Goal: Transaction & Acquisition: Purchase product/service

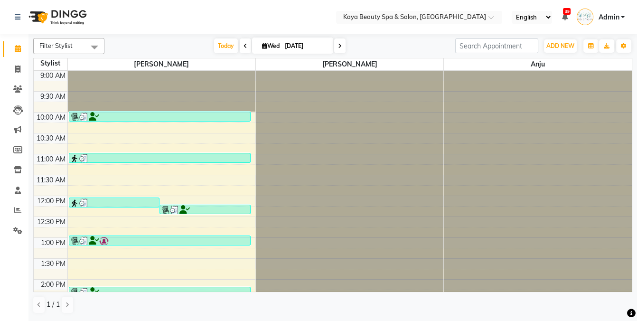
scroll to position [190, 0]
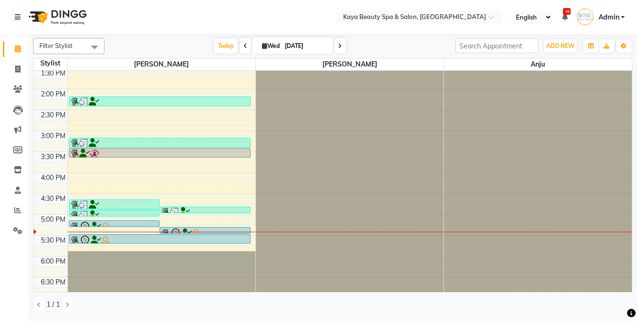
click at [179, 236] on div at bounding box center [160, 240] width 180 height 11
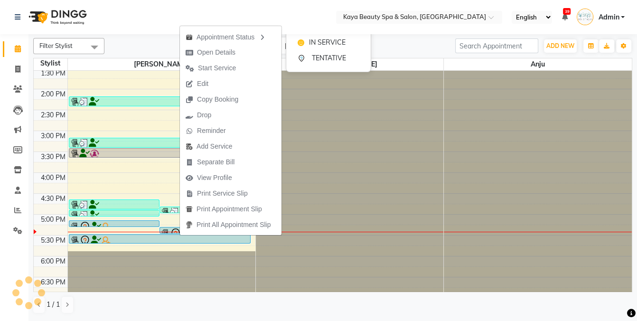
click at [205, 35] on div "Appointment Status" at bounding box center [231, 36] width 102 height 16
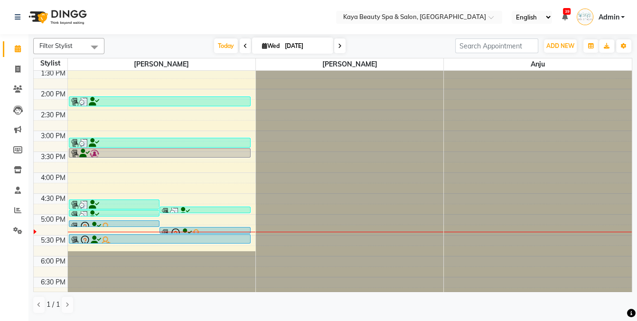
click at [189, 235] on div at bounding box center [160, 240] width 180 height 11
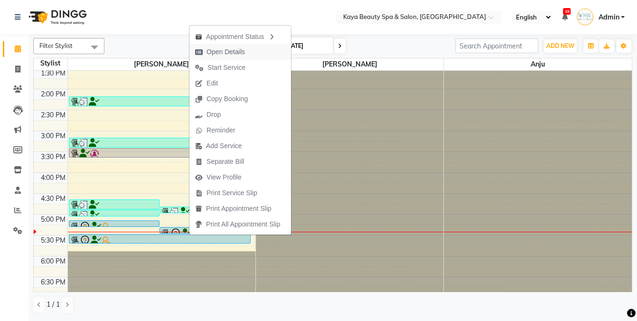
click at [240, 53] on span "Open Details" at bounding box center [226, 52] width 38 height 10
select select "7"
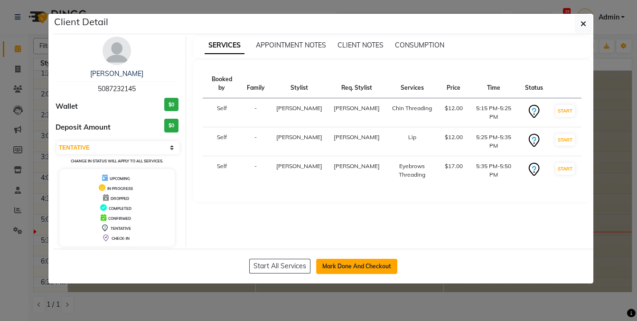
click at [373, 263] on button "Mark Done And Checkout" at bounding box center [356, 266] width 81 height 15
select select "service"
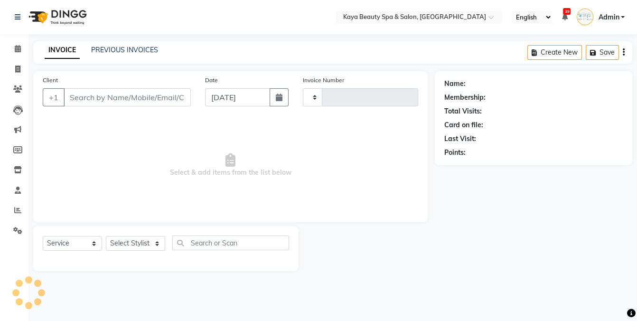
type input "1127"
select select "3896"
select select "19099"
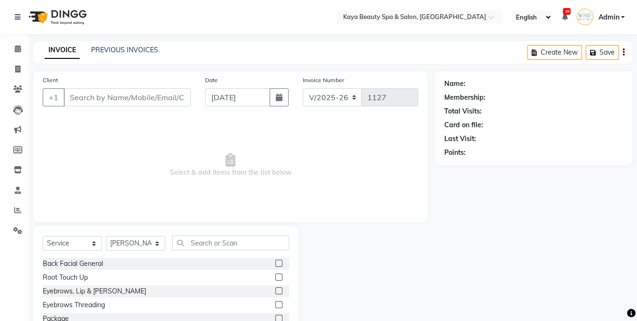
type input "5087232145"
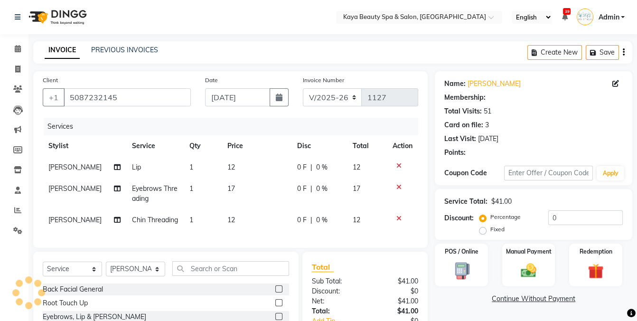
scroll to position [41, 0]
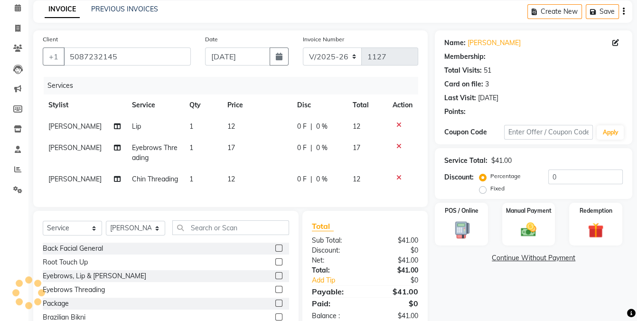
select select "1: Object"
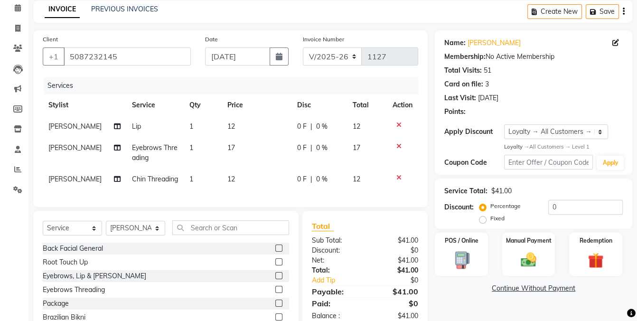
scroll to position [85, 0]
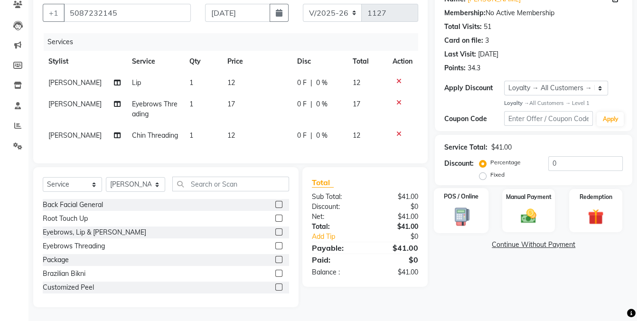
click at [464, 215] on img at bounding box center [461, 216] width 27 height 19
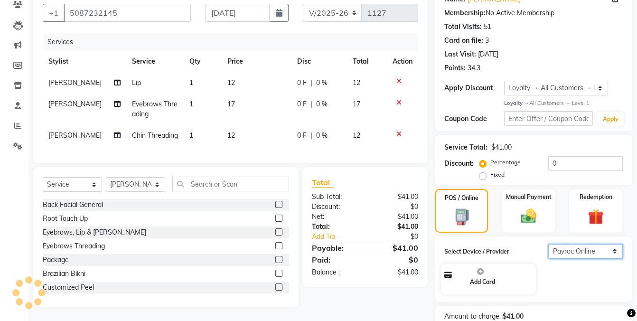
click at [574, 248] on select "Select Payroc Online Clover Mini New" at bounding box center [585, 251] width 75 height 15
select select "38"
click at [548, 244] on select "Select Payroc Online Clover Mini New" at bounding box center [585, 251] width 75 height 15
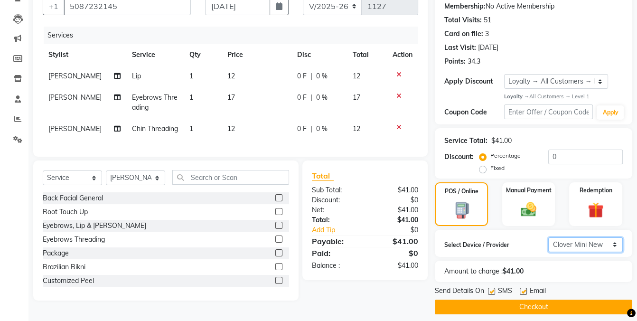
scroll to position [97, 0]
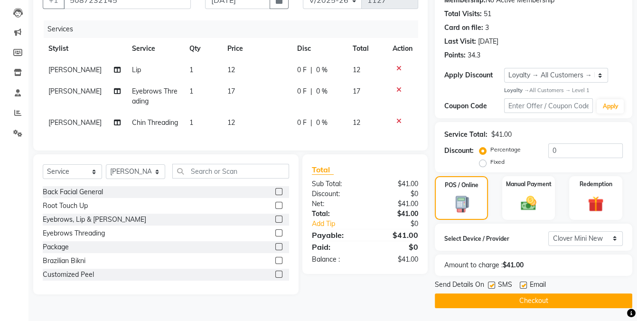
click at [491, 283] on label at bounding box center [491, 285] width 7 height 7
click at [491, 283] on input "checkbox" at bounding box center [491, 286] width 6 height 6
checkbox input "false"
click at [501, 304] on button "Checkout" at bounding box center [534, 300] width 198 height 15
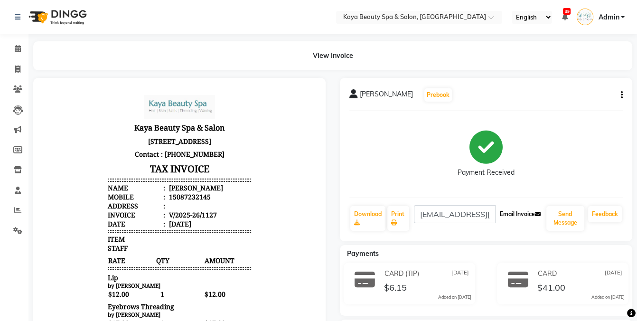
click at [516, 215] on button "Email Invoice" at bounding box center [520, 214] width 48 height 16
click at [12, 47] on span at bounding box center [17, 49] width 17 height 11
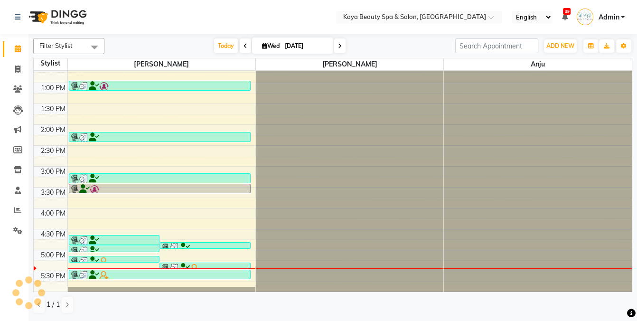
scroll to position [190, 0]
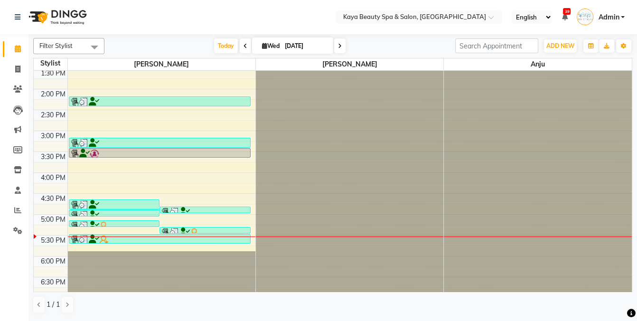
click at [242, 245] on div "9:00 AM 9:30 AM 10:00 AM 10:30 AM 11:00 AM 11:30 AM 12:00 PM 12:30 PM 1:00 PM 1…" at bounding box center [333, 88] width 598 height 417
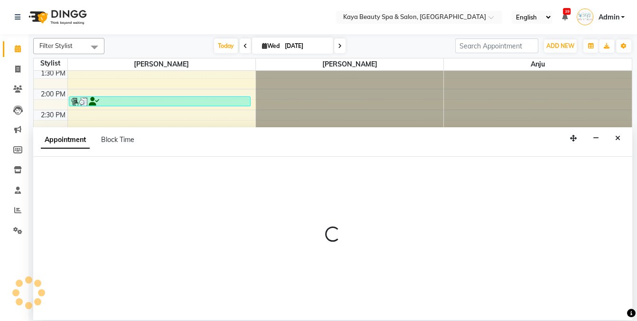
select select "19099"
select select "tentative"
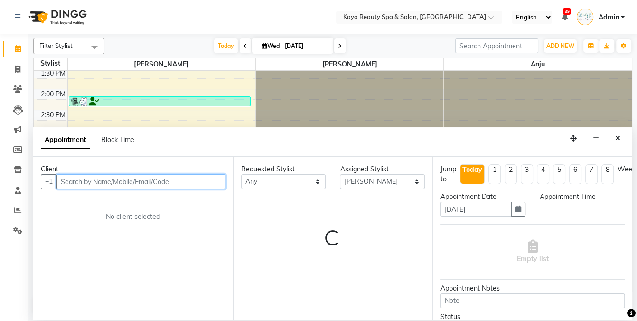
select select "1065"
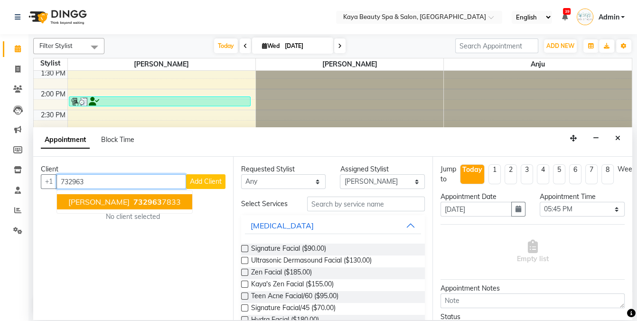
click at [150, 207] on button "[PERSON_NAME] 732963 7833" at bounding box center [124, 201] width 135 height 15
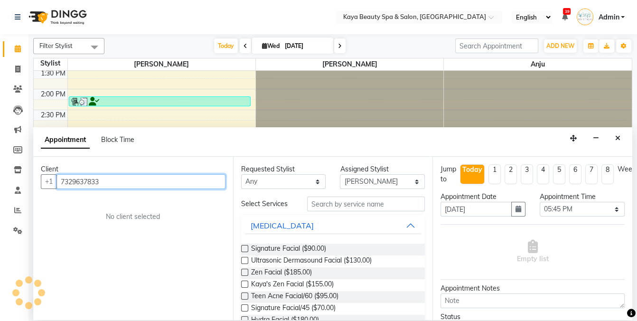
type input "7329637833"
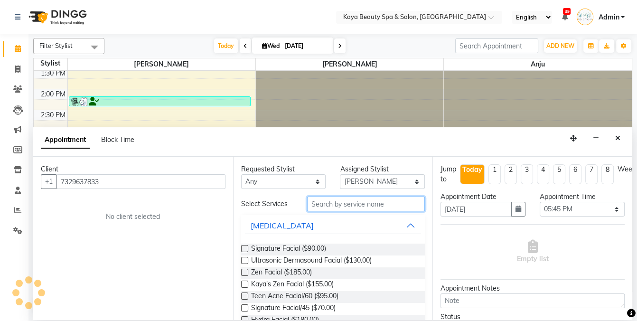
click at [352, 205] on input "text" at bounding box center [366, 204] width 118 height 15
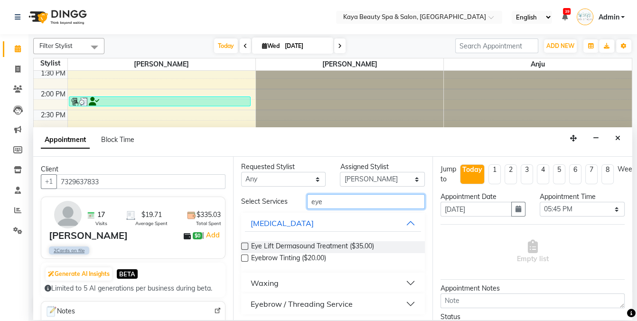
scroll to position [4, 0]
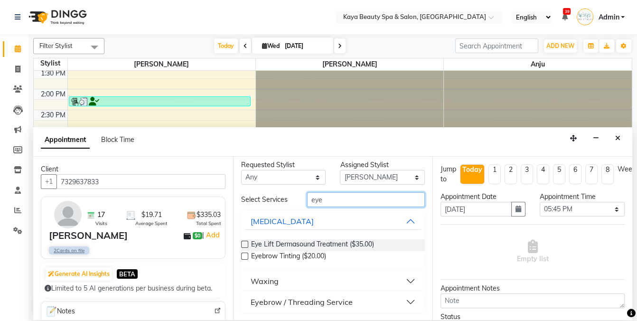
type input "eye"
click at [296, 302] on div "Eyebrow / Threading Service" at bounding box center [302, 301] width 102 height 11
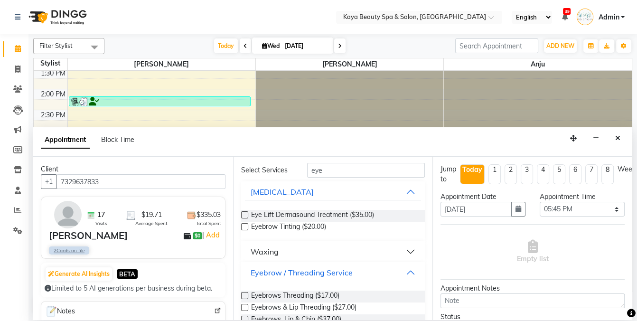
scroll to position [90, 0]
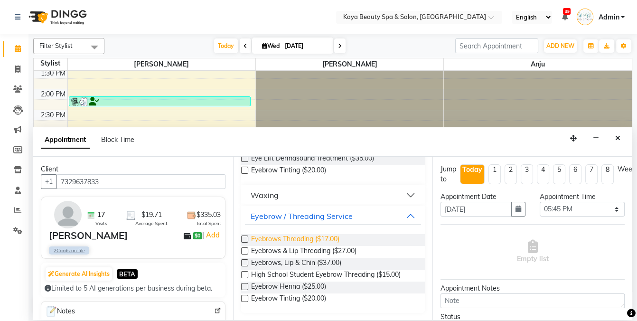
click at [307, 238] on span "Eyebrows Threading ($17.00)" at bounding box center [295, 240] width 88 height 12
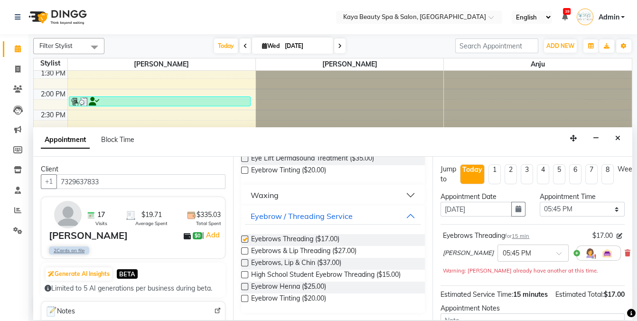
checkbox input "false"
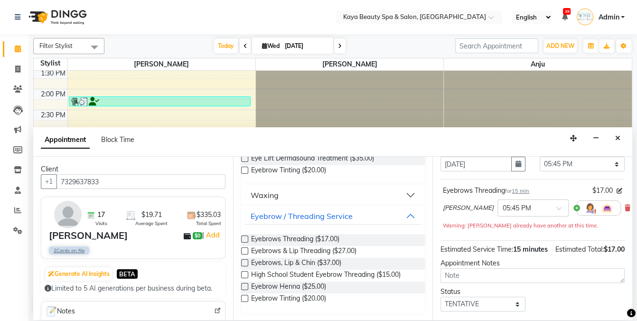
scroll to position [96, 0]
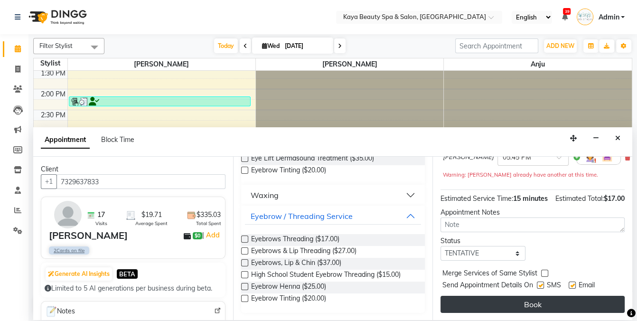
click at [556, 303] on button "Book" at bounding box center [533, 304] width 184 height 17
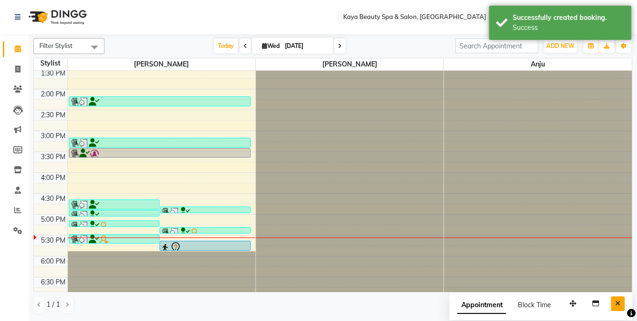
click at [621, 302] on icon "Close" at bounding box center [617, 303] width 5 height 7
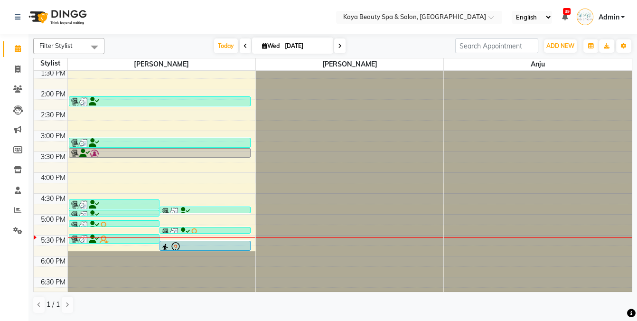
click at [177, 245] on icon at bounding box center [175, 247] width 11 height 11
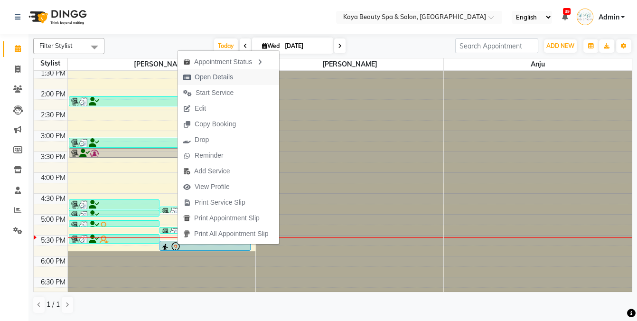
click at [219, 75] on span "Open Details" at bounding box center [214, 77] width 38 height 10
select select "7"
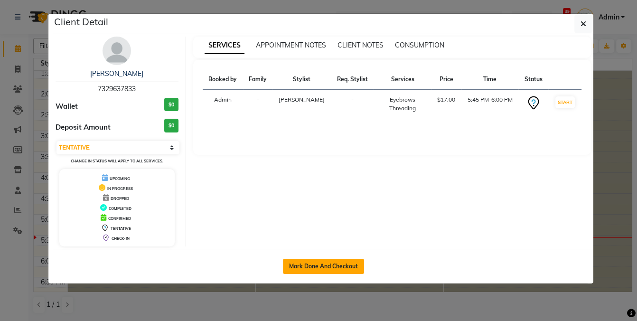
click at [328, 267] on button "Mark Done And Checkout" at bounding box center [323, 266] width 81 height 15
select select "service"
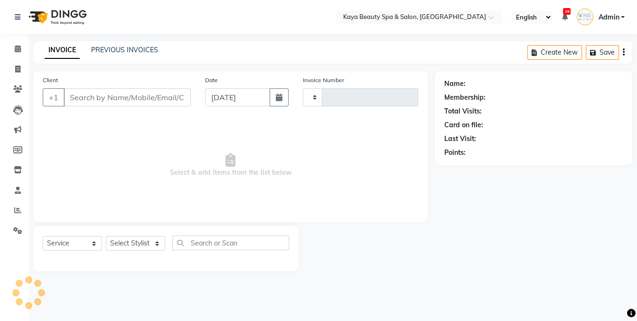
type input "1128"
select select "3896"
select select "19099"
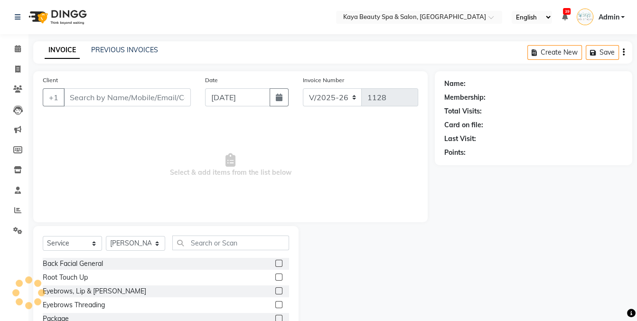
type input "7329637833"
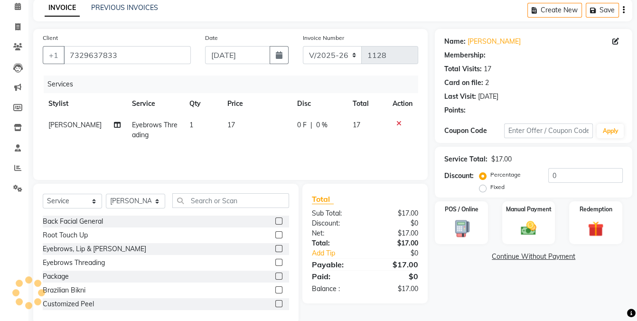
scroll to position [59, 0]
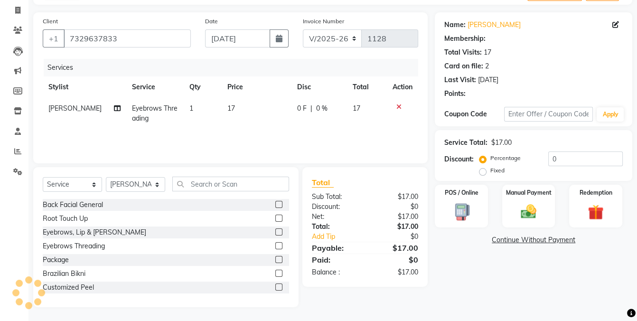
select select "1: Object"
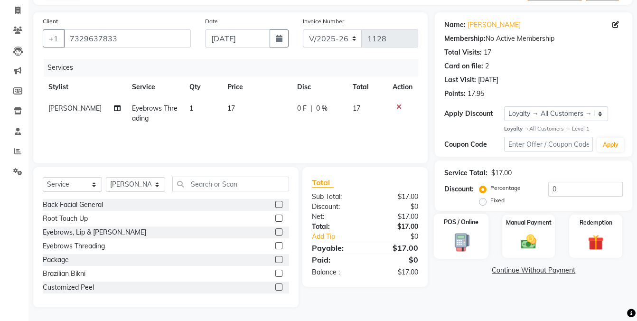
click at [458, 240] on img at bounding box center [461, 242] width 27 height 19
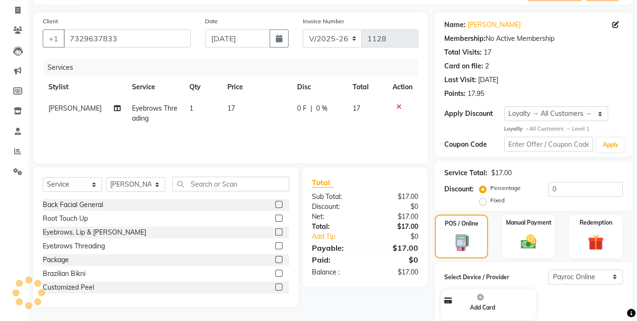
scroll to position [136, 0]
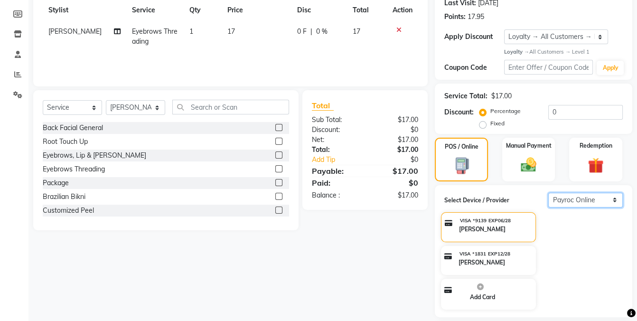
click at [605, 200] on select "Select Payroc Online Clover Mini New" at bounding box center [585, 200] width 75 height 15
select select "38"
click at [548, 207] on select "Select Payroc Online Clover Mini New" at bounding box center [585, 200] width 75 height 15
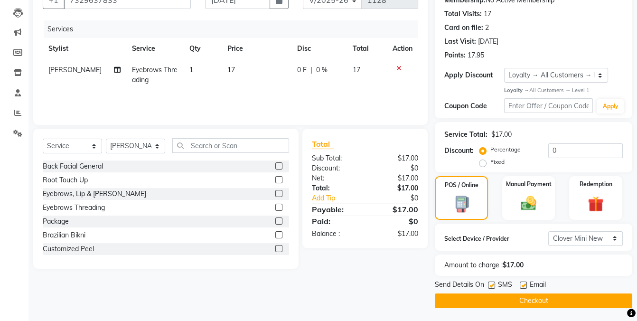
click at [490, 283] on label at bounding box center [491, 285] width 7 height 7
click at [490, 283] on input "checkbox" at bounding box center [491, 286] width 6 height 6
checkbox input "false"
click at [385, 271] on div "Client [PHONE_NUMBER] Date [DATE] Invoice Number V/2025 V/[PHONE_NUMBER] Servic…" at bounding box center [230, 141] width 409 height 334
click at [597, 196] on img at bounding box center [596, 204] width 27 height 20
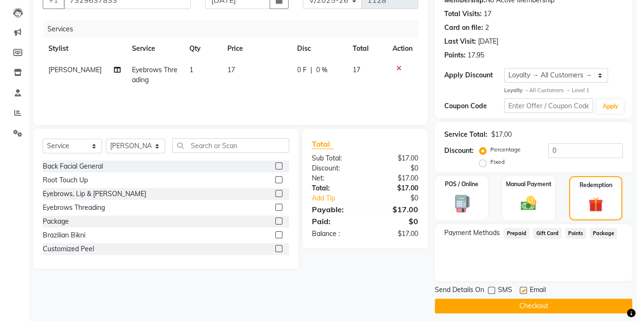
click at [399, 67] on icon at bounding box center [398, 68] width 5 height 7
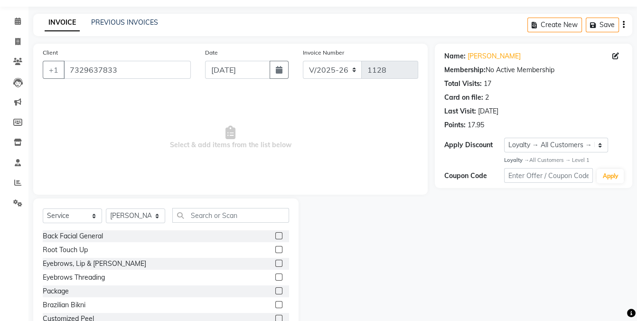
scroll to position [0, 0]
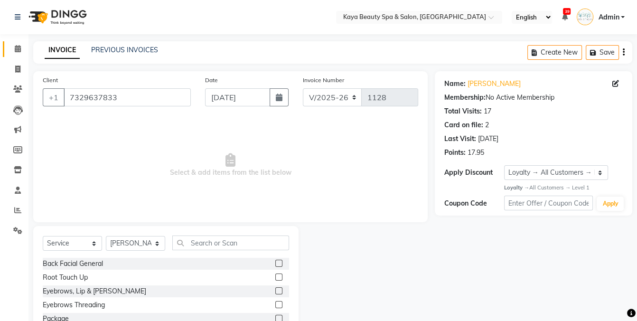
click at [17, 47] on icon at bounding box center [18, 48] width 6 height 7
click at [355, 62] on div "INVOICE PREVIOUS INVOICES Create New Save" at bounding box center [332, 52] width 599 height 22
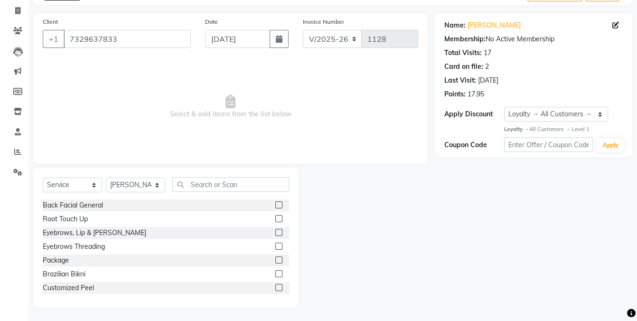
scroll to position [59, 0]
click at [19, 10] on icon at bounding box center [17, 10] width 5 height 7
select select "service"
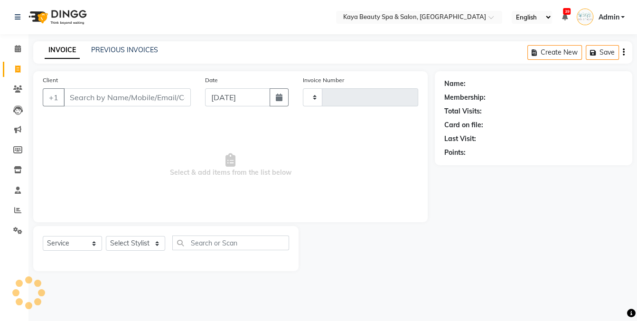
type input "1128"
select select "3896"
select select "19099"
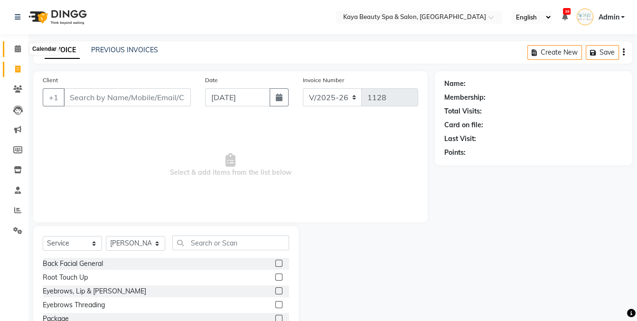
click at [15, 49] on icon at bounding box center [18, 48] width 6 height 7
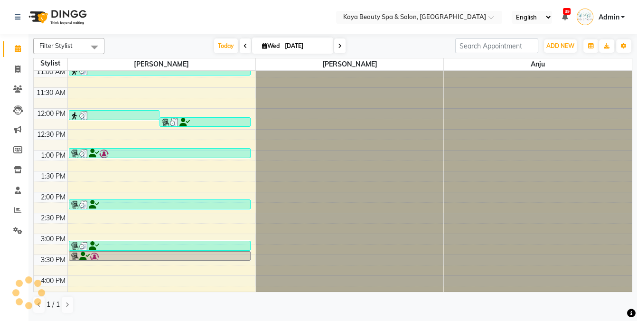
scroll to position [190, 0]
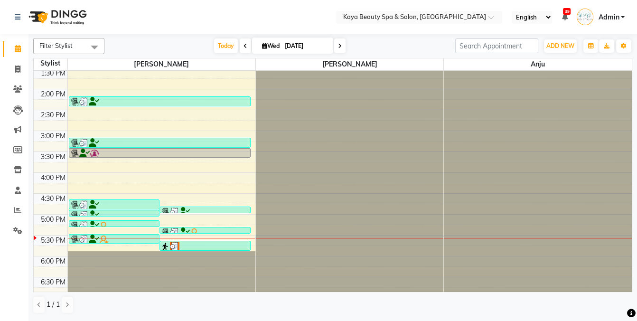
click at [198, 245] on div at bounding box center [204, 246] width 89 height 9
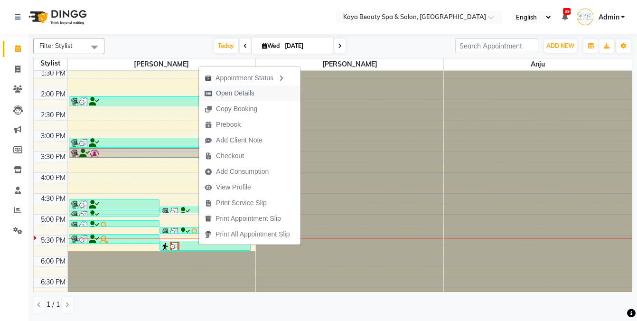
click at [243, 93] on span "Open Details" at bounding box center [235, 93] width 38 height 10
select select "3"
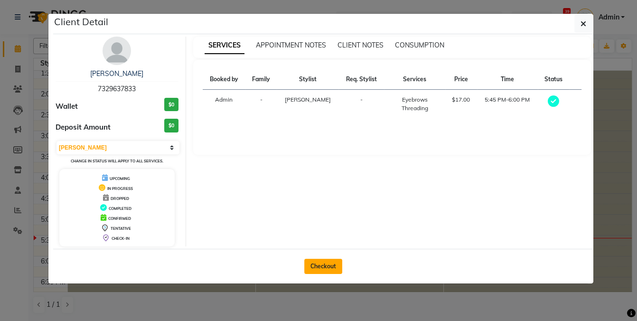
click at [333, 263] on button "Checkout" at bounding box center [323, 266] width 38 height 15
select select "service"
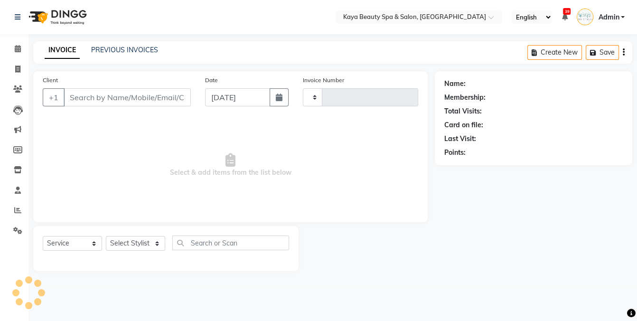
type input "1128"
select select "3896"
select select "19099"
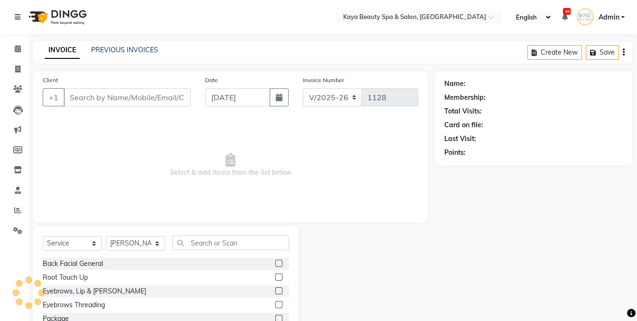
type input "7329637833"
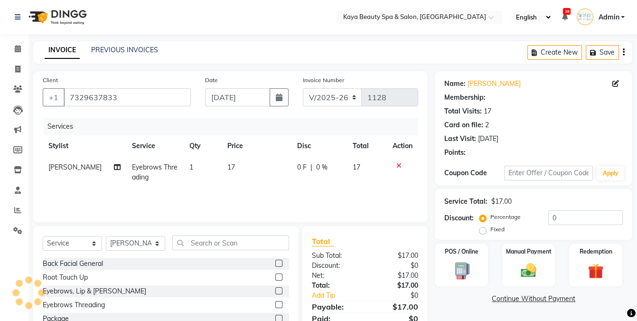
select select "1: Object"
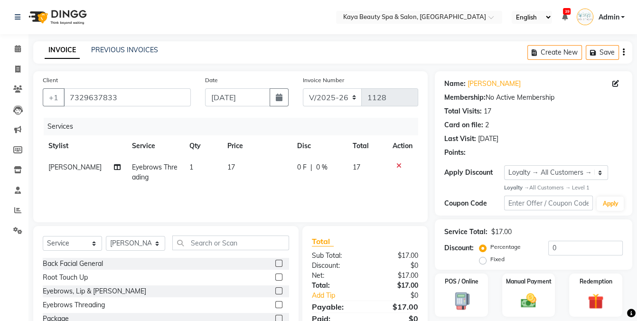
click at [237, 164] on td "17" at bounding box center [256, 172] width 69 height 31
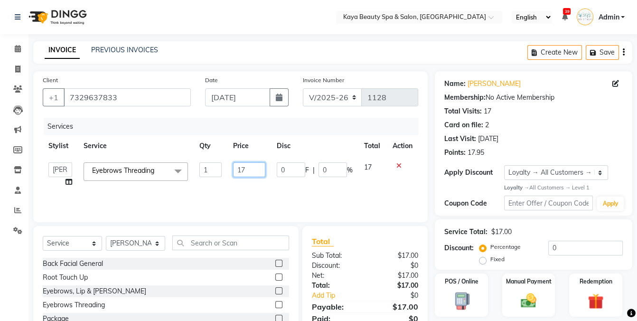
drag, startPoint x: 261, startPoint y: 169, endPoint x: 228, endPoint y: 178, distance: 34.3
click at [228, 178] on td "17" at bounding box center [248, 175] width 43 height 36
type input "0"
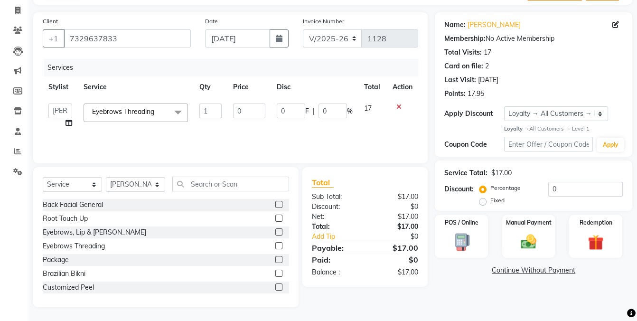
click at [471, 296] on div "Name: [PERSON_NAME] Membership: No Active Membership Total Visits: 17 Card on f…" at bounding box center [537, 159] width 205 height 295
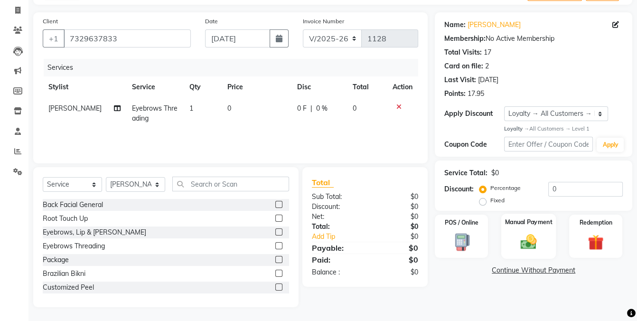
click at [522, 238] on img at bounding box center [529, 242] width 27 height 19
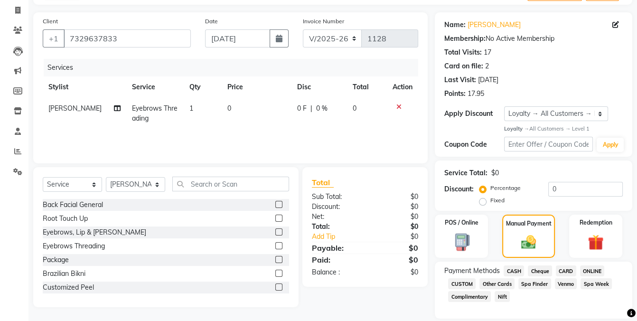
click at [462, 297] on span "Complimentary" at bounding box center [469, 296] width 43 height 11
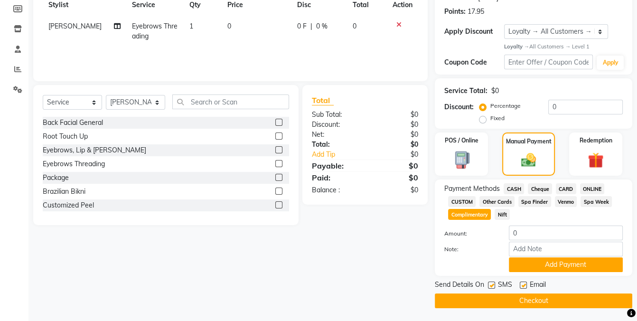
click at [490, 284] on label at bounding box center [491, 285] width 7 height 7
click at [490, 284] on input "checkbox" at bounding box center [491, 286] width 6 height 6
checkbox input "false"
click at [525, 283] on label at bounding box center [523, 285] width 7 height 7
click at [525, 283] on input "checkbox" at bounding box center [523, 286] width 6 height 6
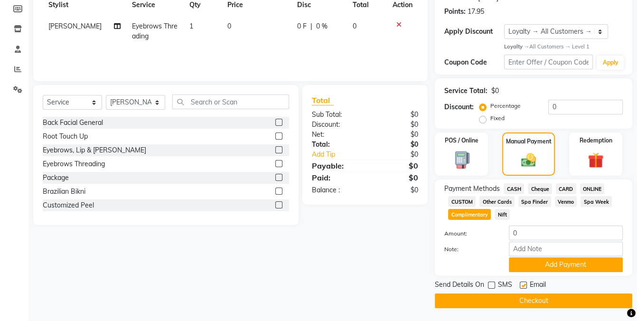
checkbox input "false"
click at [561, 264] on button "Add Payment" at bounding box center [566, 264] width 114 height 15
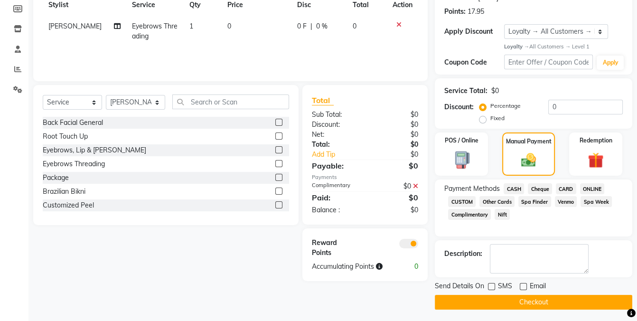
click at [498, 302] on button "Checkout" at bounding box center [534, 302] width 198 height 15
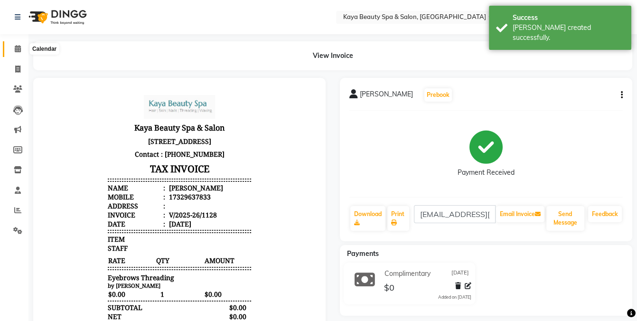
click at [15, 49] on icon at bounding box center [18, 48] width 6 height 7
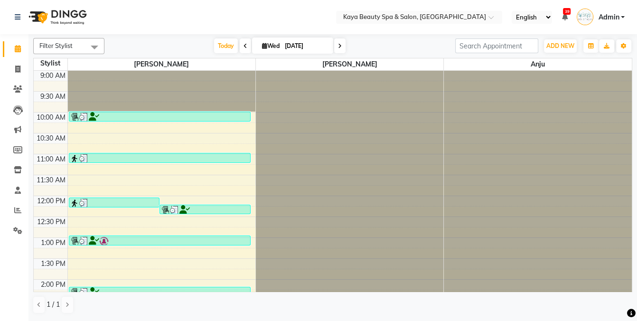
scroll to position [190, 0]
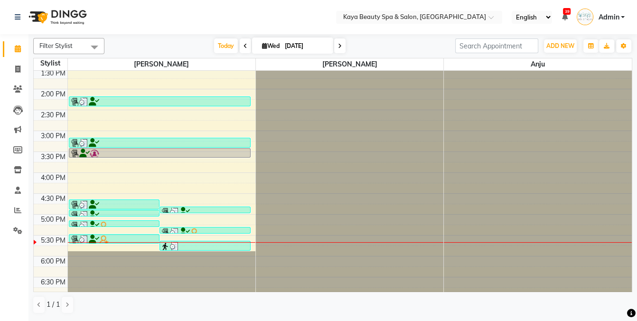
click at [338, 47] on icon at bounding box center [340, 46] width 4 height 6
type input "[DATE]"
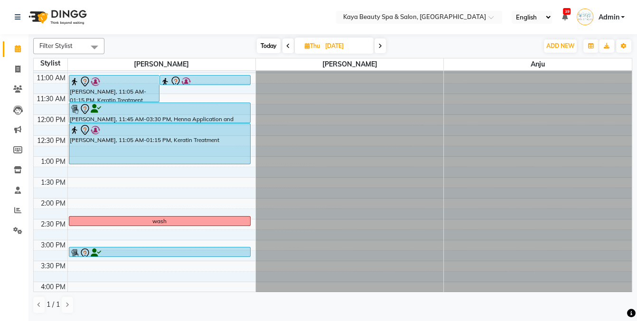
scroll to position [0, 0]
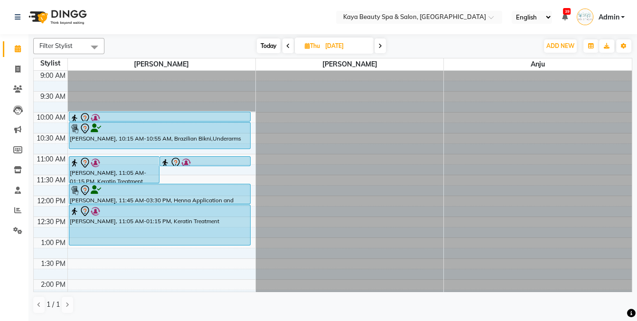
click at [116, 113] on div at bounding box center [160, 118] width 180 height 11
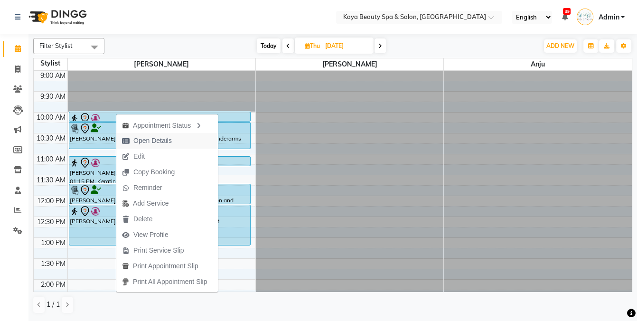
click at [146, 141] on span "Open Details" at bounding box center [152, 141] width 38 height 10
select select "7"
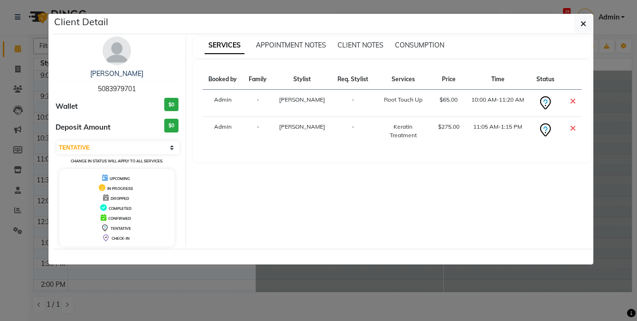
click at [349, 283] on ngb-modal-window "Client Detail [PERSON_NAME] 5083979701 Wallet $0 Deposit Amount $0 Select CONFI…" at bounding box center [318, 160] width 637 height 321
